Goal: Transaction & Acquisition: Purchase product/service

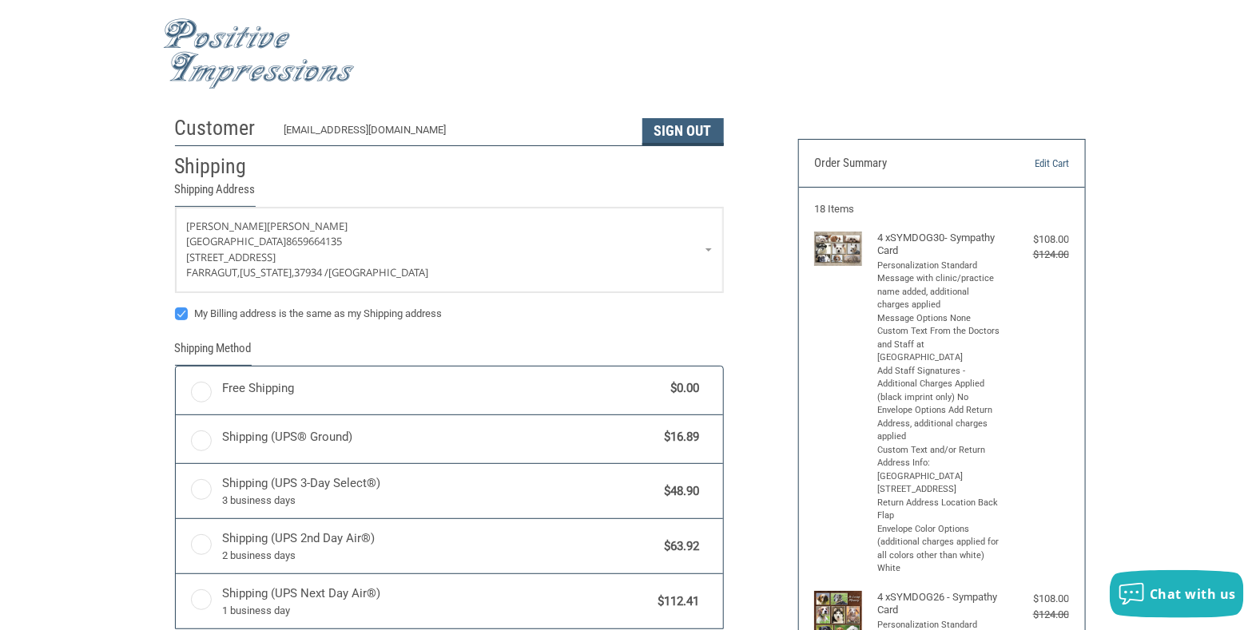
radio input "true"
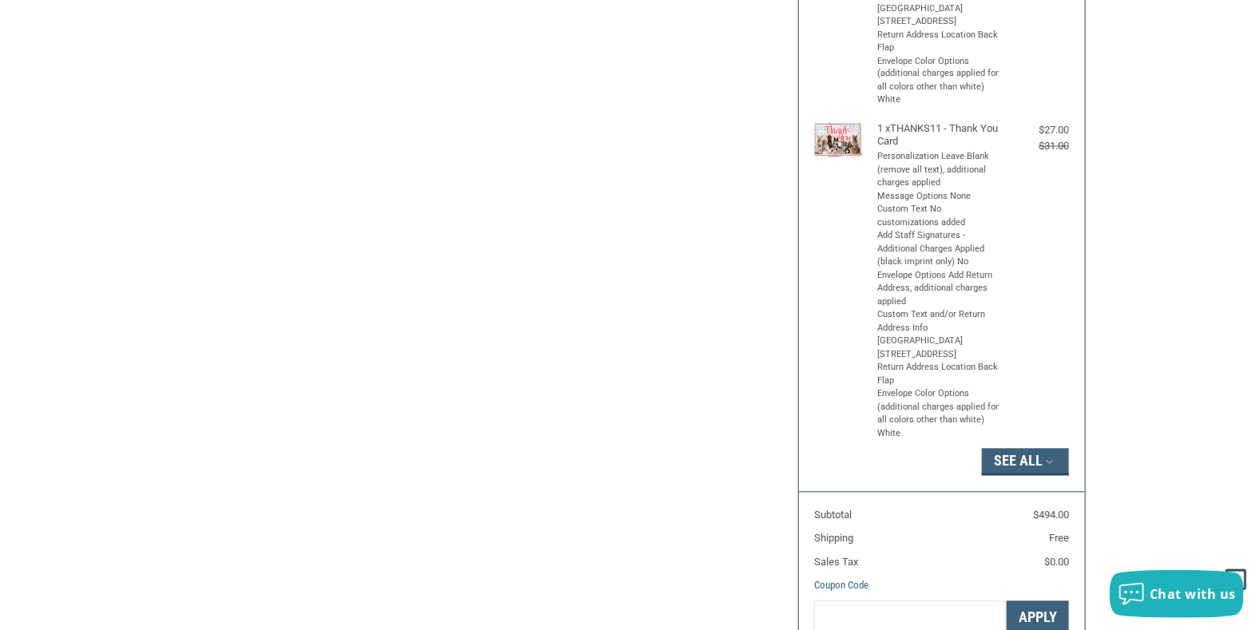
scroll to position [1220, 0]
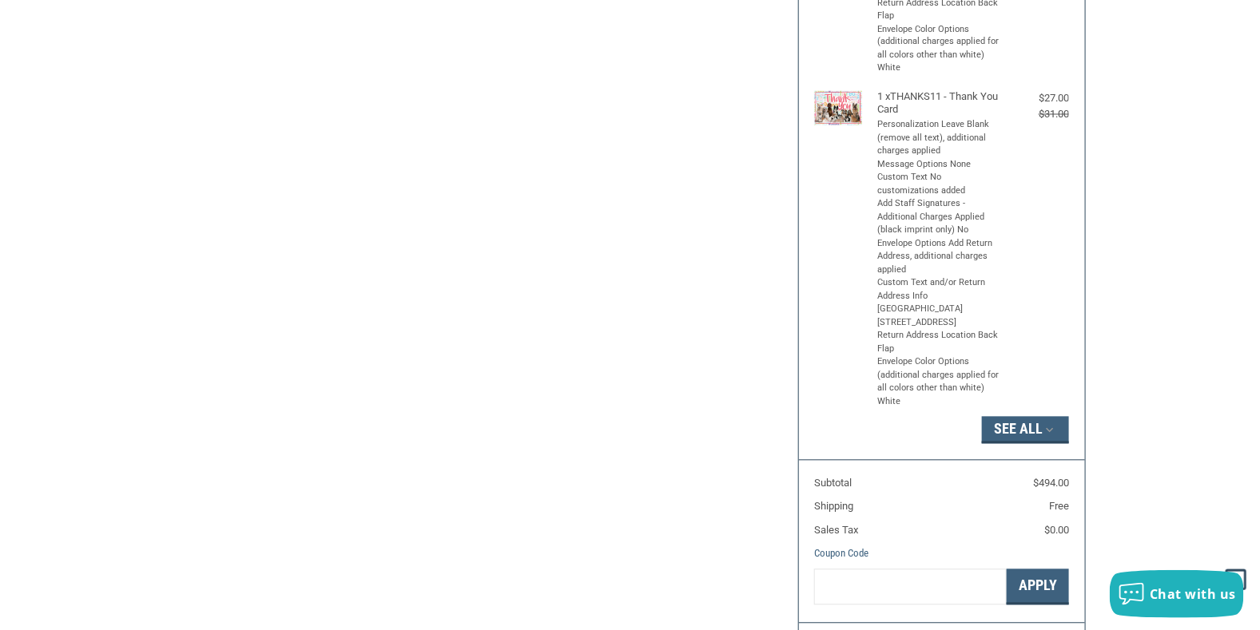
click at [905, 117] on h4 "1 x THANKS11 - Thank You Card" at bounding box center [940, 104] width 124 height 26
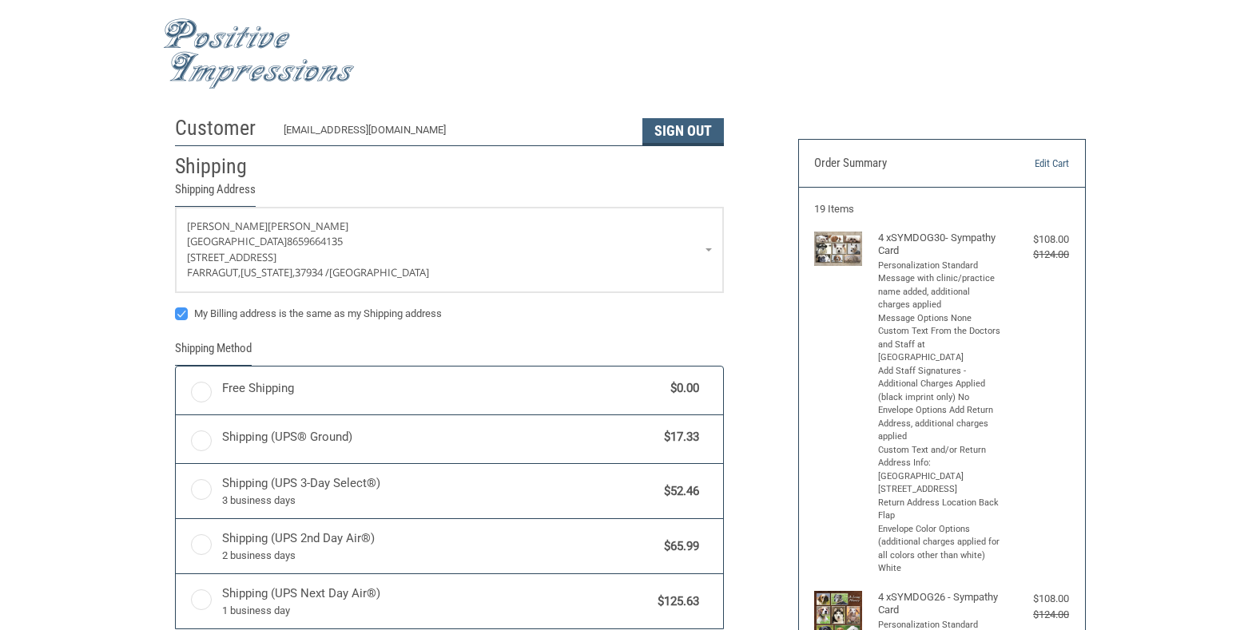
radio input "true"
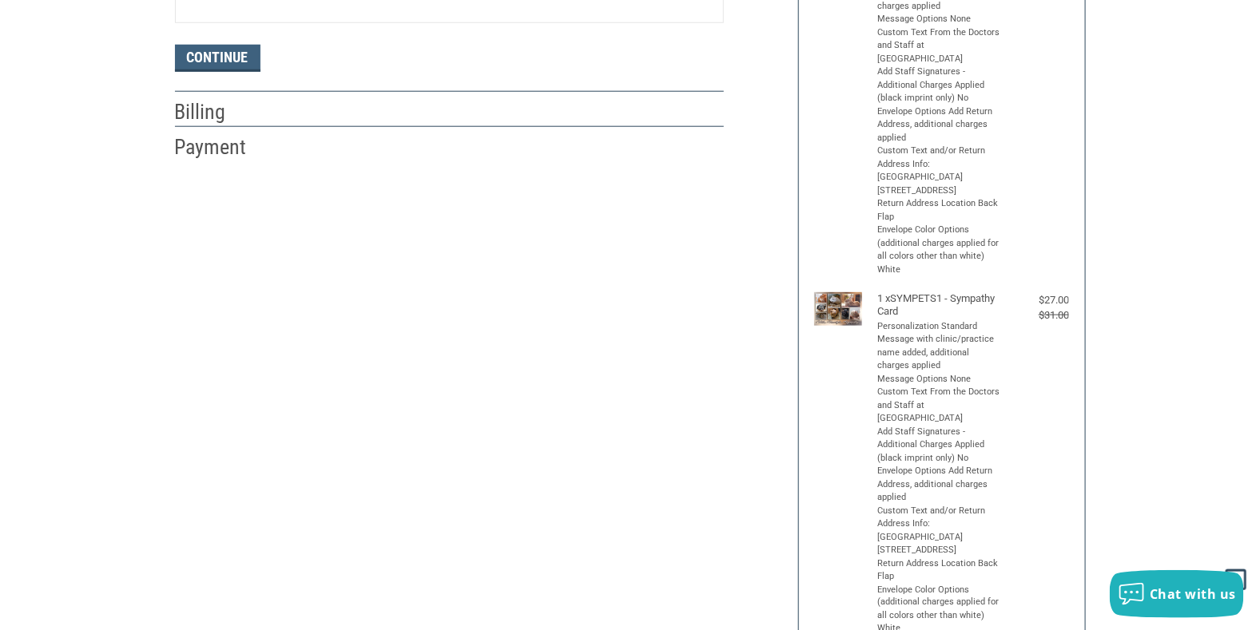
scroll to position [260, 0]
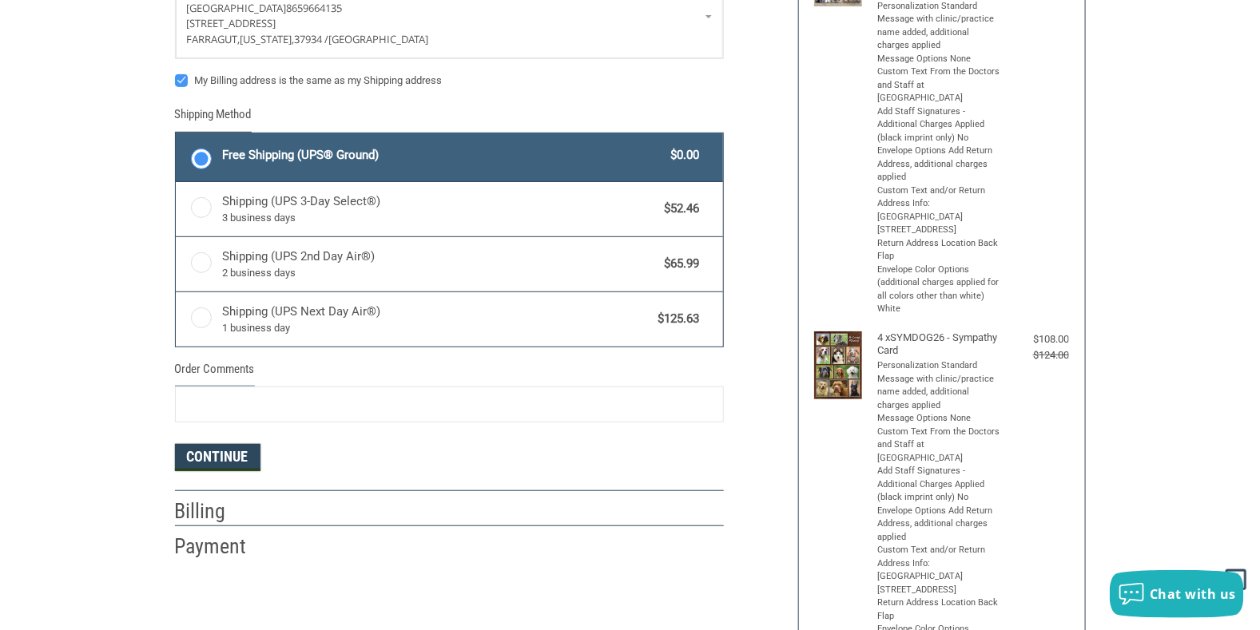
click at [205, 451] on button "Continue" at bounding box center [217, 457] width 85 height 27
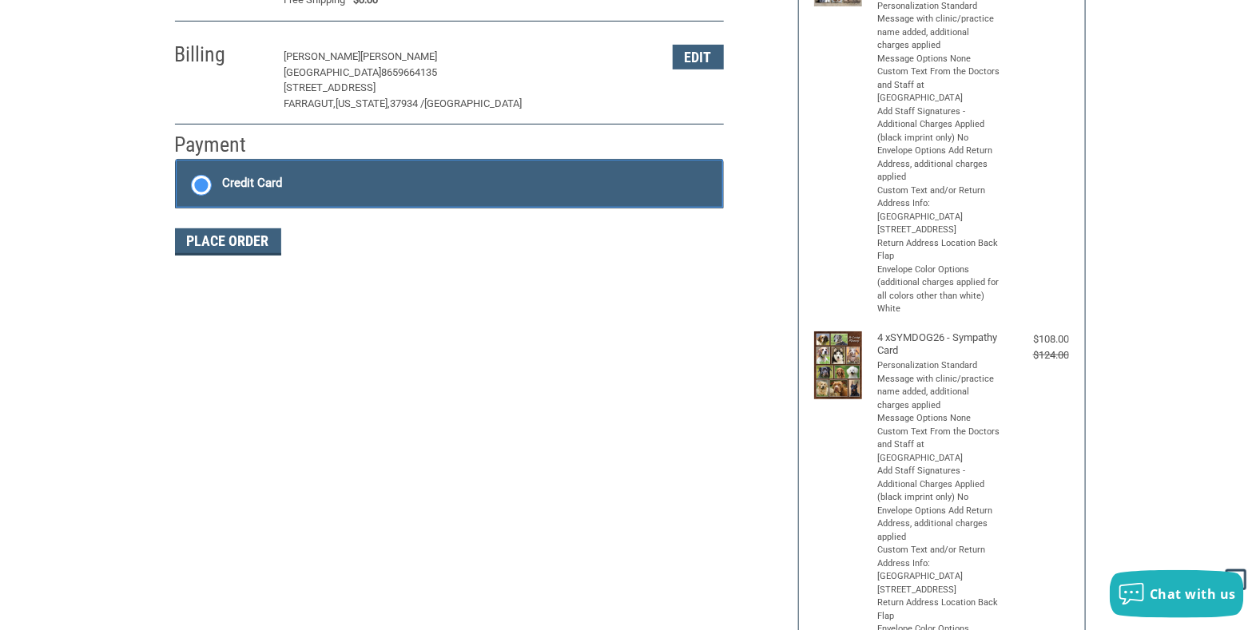
scroll to position [258, 0]
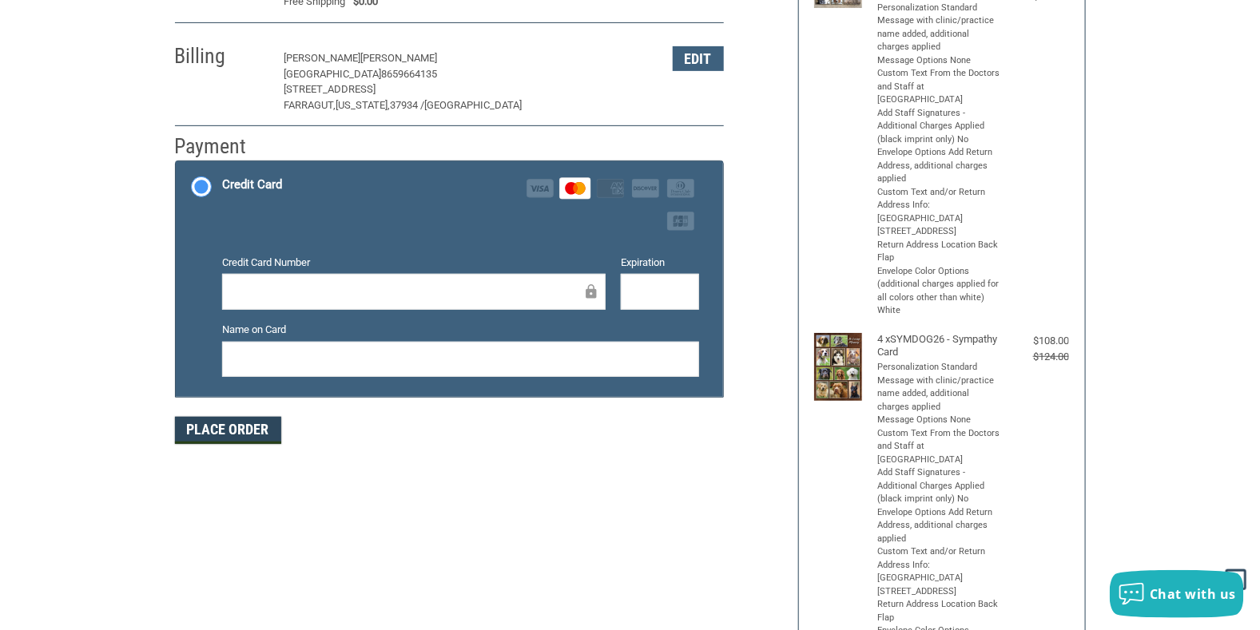
click at [240, 422] on button "Place Order" at bounding box center [228, 430] width 106 height 27
